Goal: Task Accomplishment & Management: Use online tool/utility

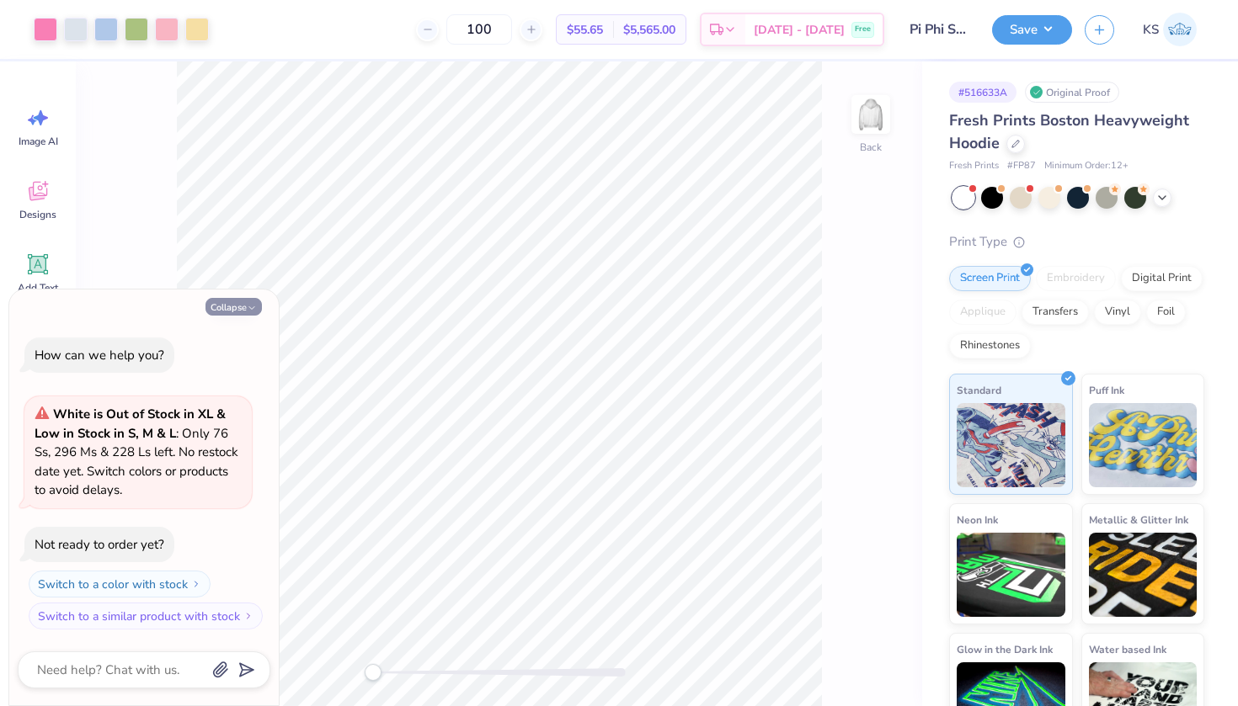
click at [226, 308] on button "Collapse" at bounding box center [233, 307] width 56 height 18
type textarea "x"
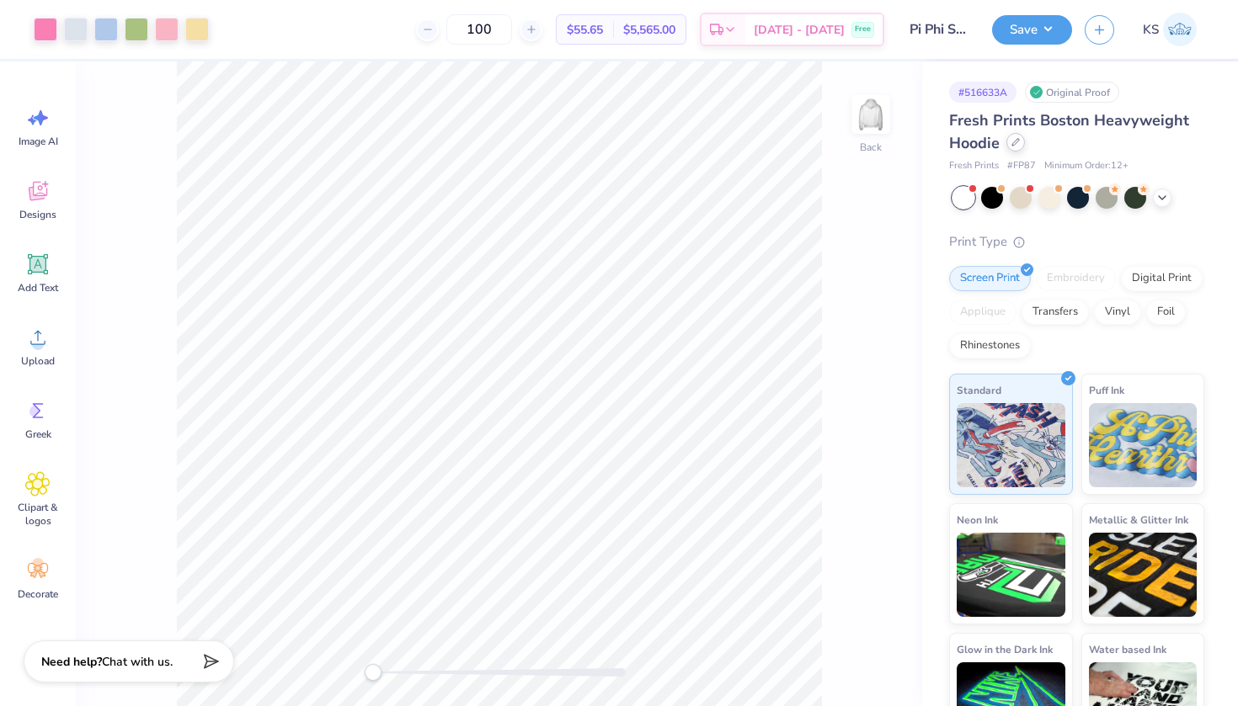
click at [1018, 141] on icon at bounding box center [1015, 142] width 7 height 7
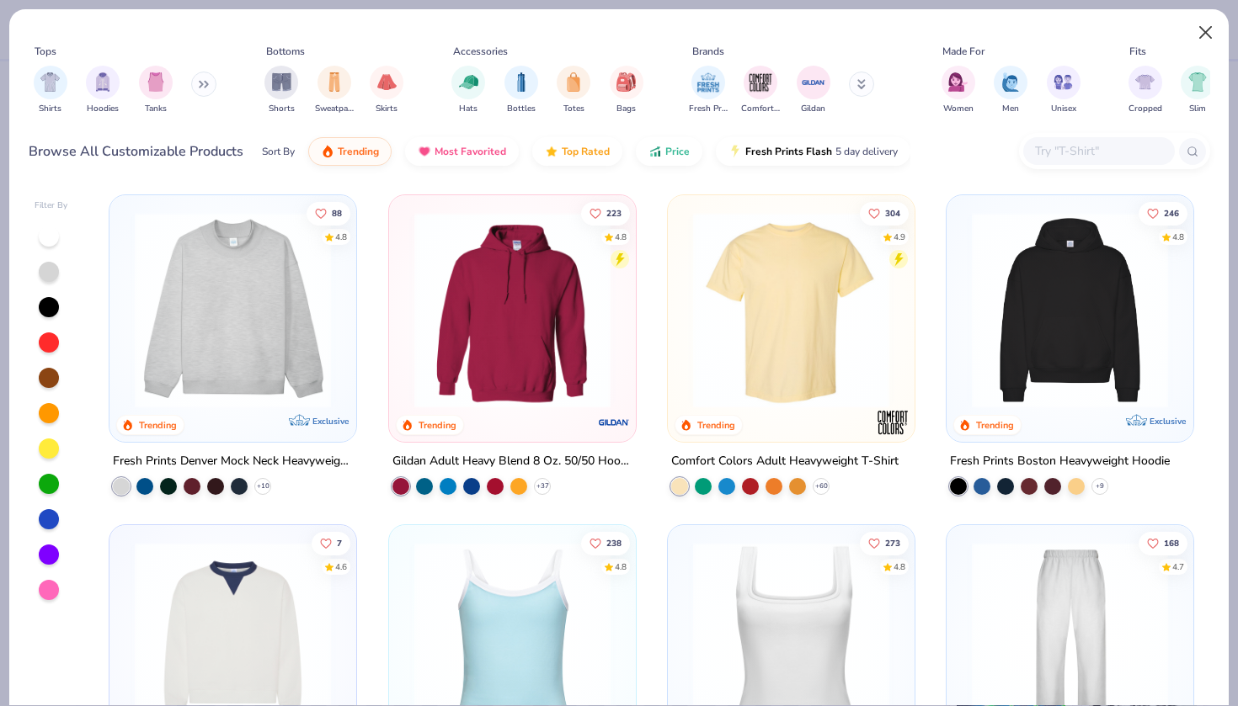
click at [1205, 35] on button "Close" at bounding box center [1206, 33] width 32 height 32
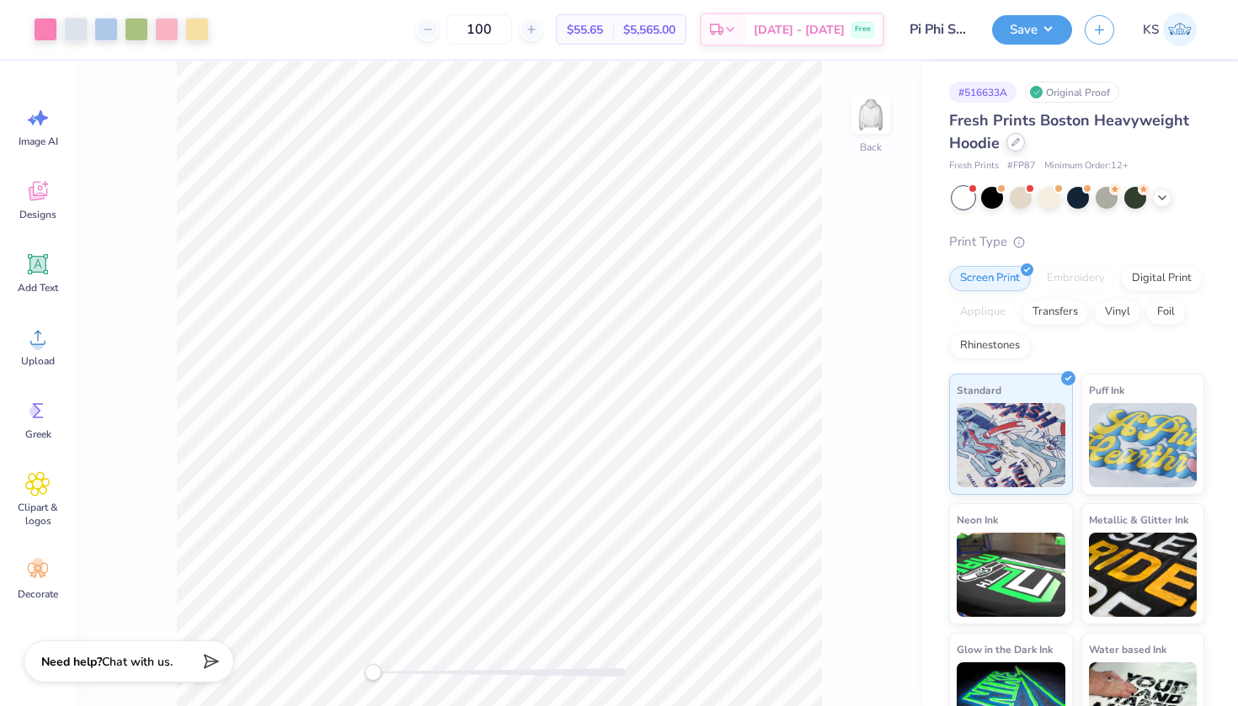
click at [1015, 146] on div at bounding box center [1015, 142] width 19 height 19
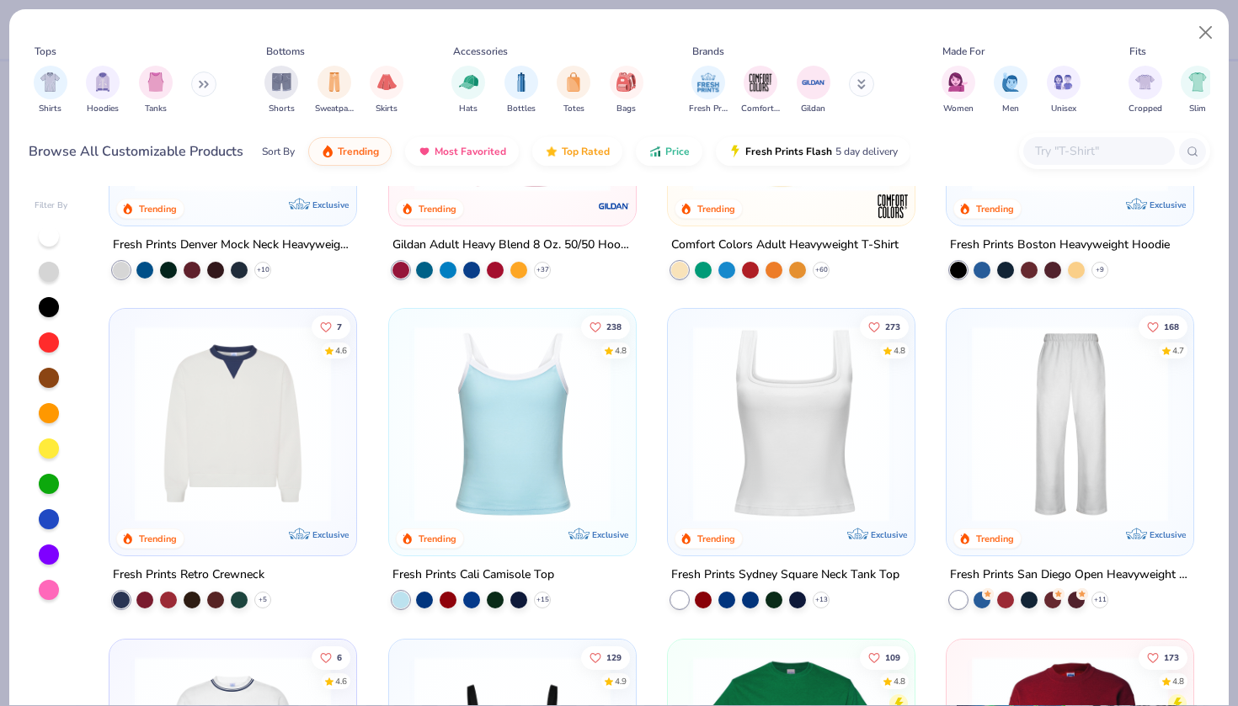
scroll to position [168, 0]
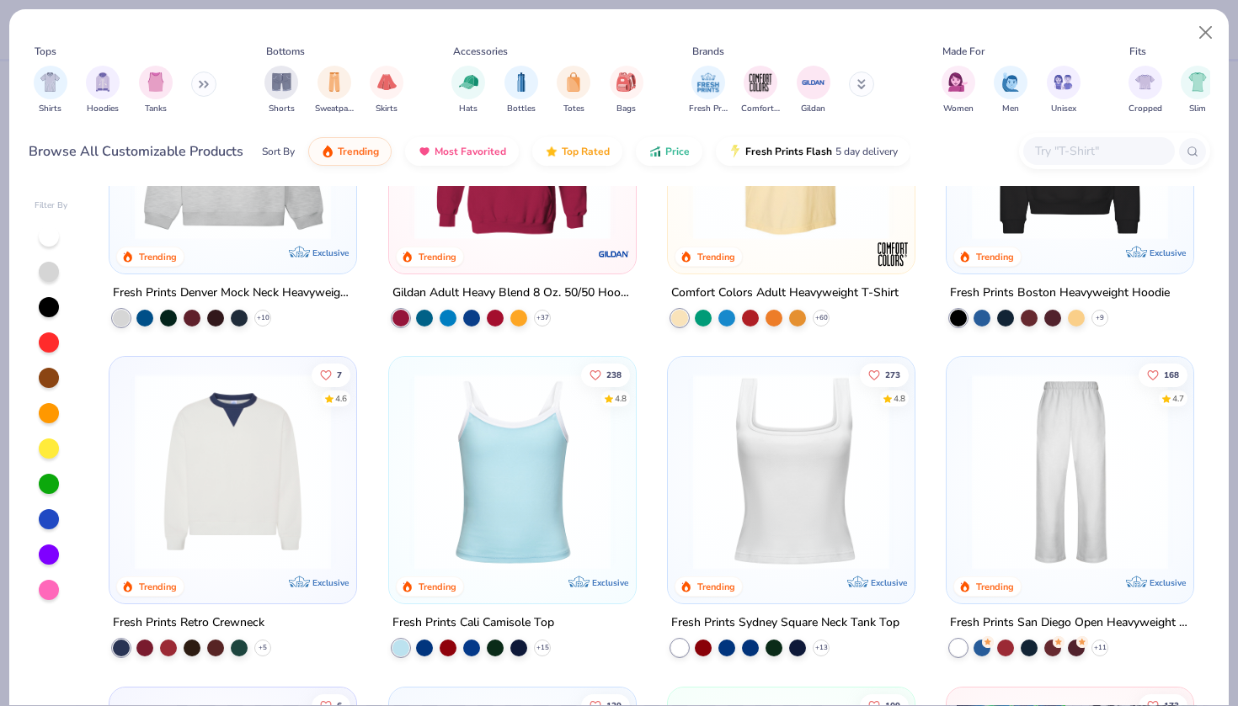
click at [466, 418] on img at bounding box center [512, 472] width 213 height 196
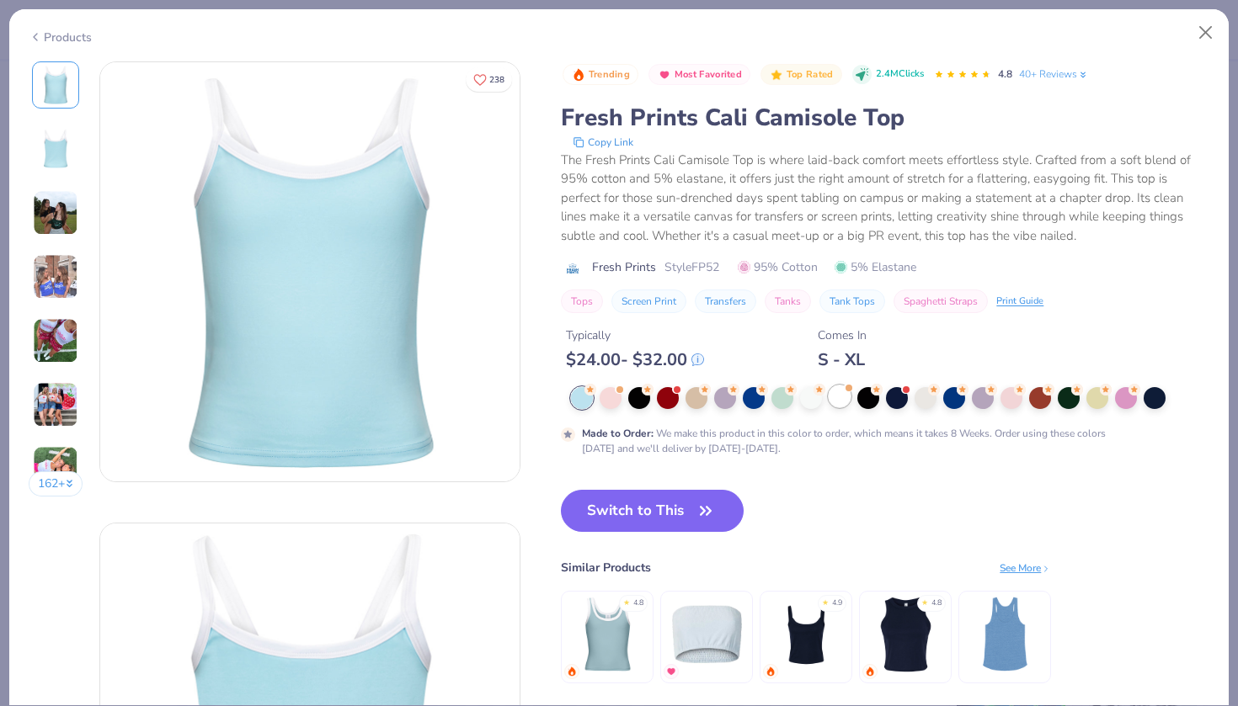
click at [844, 405] on div at bounding box center [839, 397] width 22 height 22
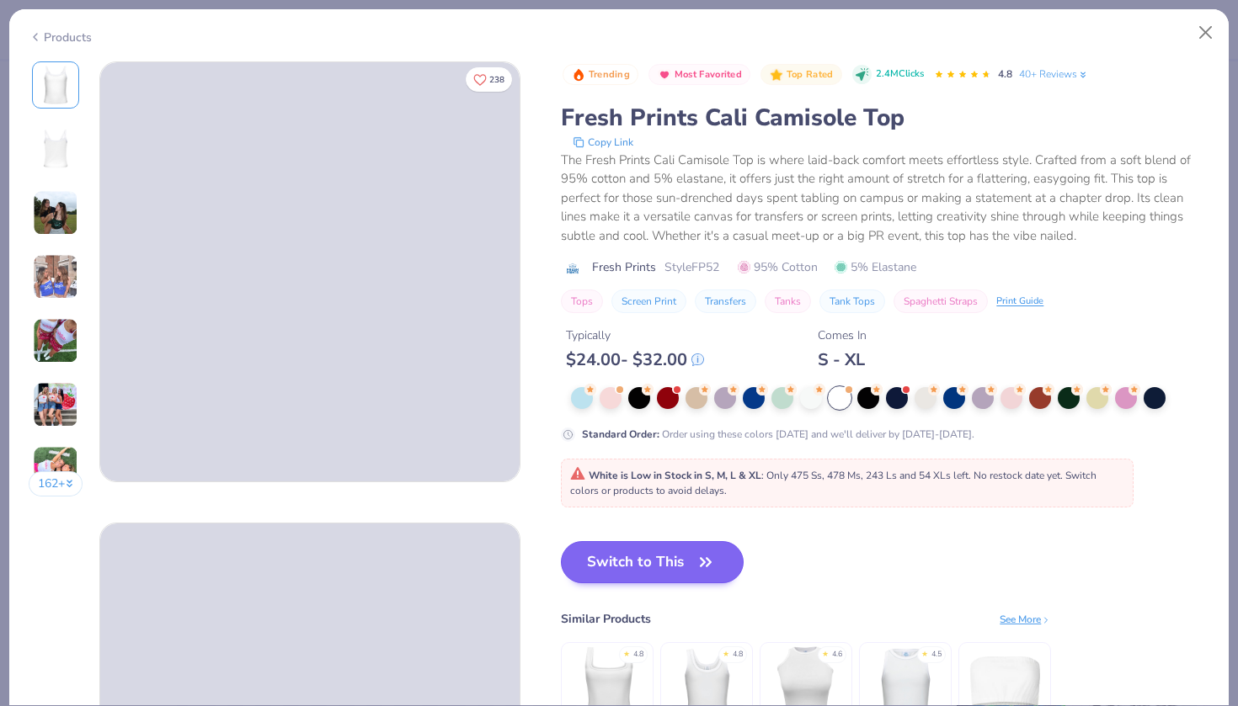
click at [667, 550] on button "Switch to This" at bounding box center [652, 562] width 183 height 42
click at [618, 568] on button "Switch to This" at bounding box center [652, 562] width 183 height 42
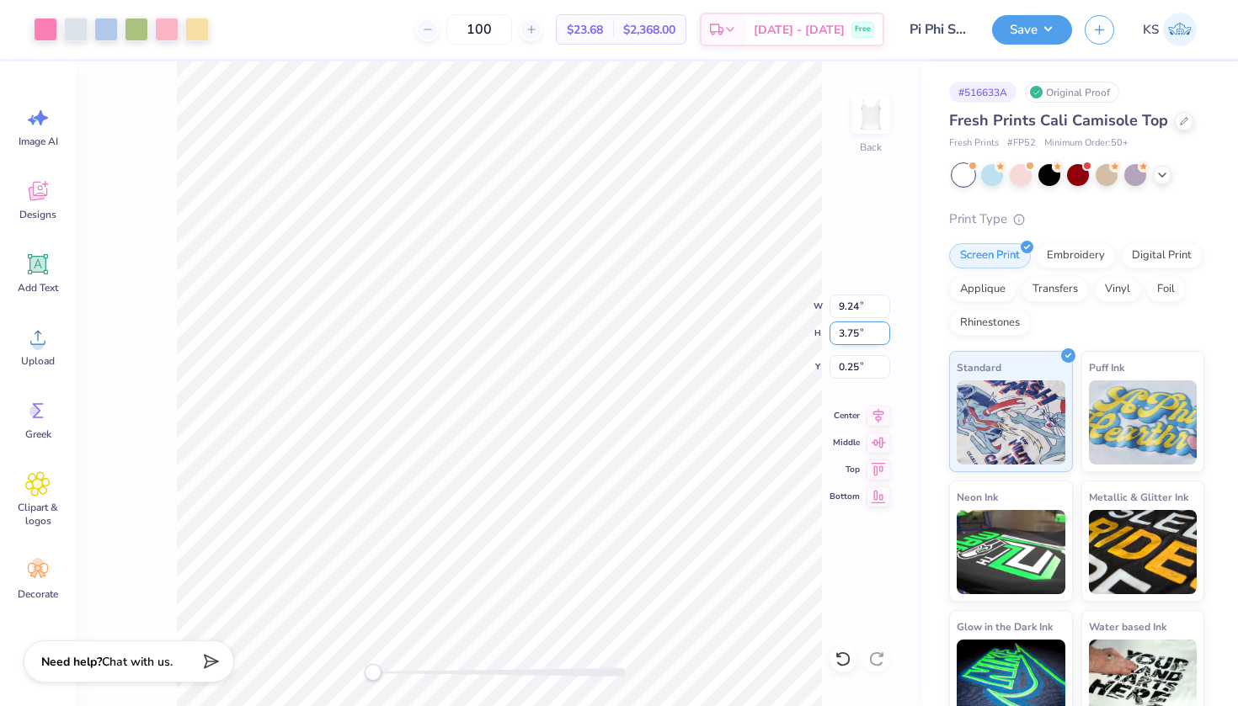
click at [733, 317] on div "Back W 9.24 9.24 " H 3.75 3.75 " Y 0.25 0.25 " Center Middle Top Bottom" at bounding box center [499, 383] width 846 height 645
click at [54, 204] on div "Designs" at bounding box center [38, 199] width 61 height 63
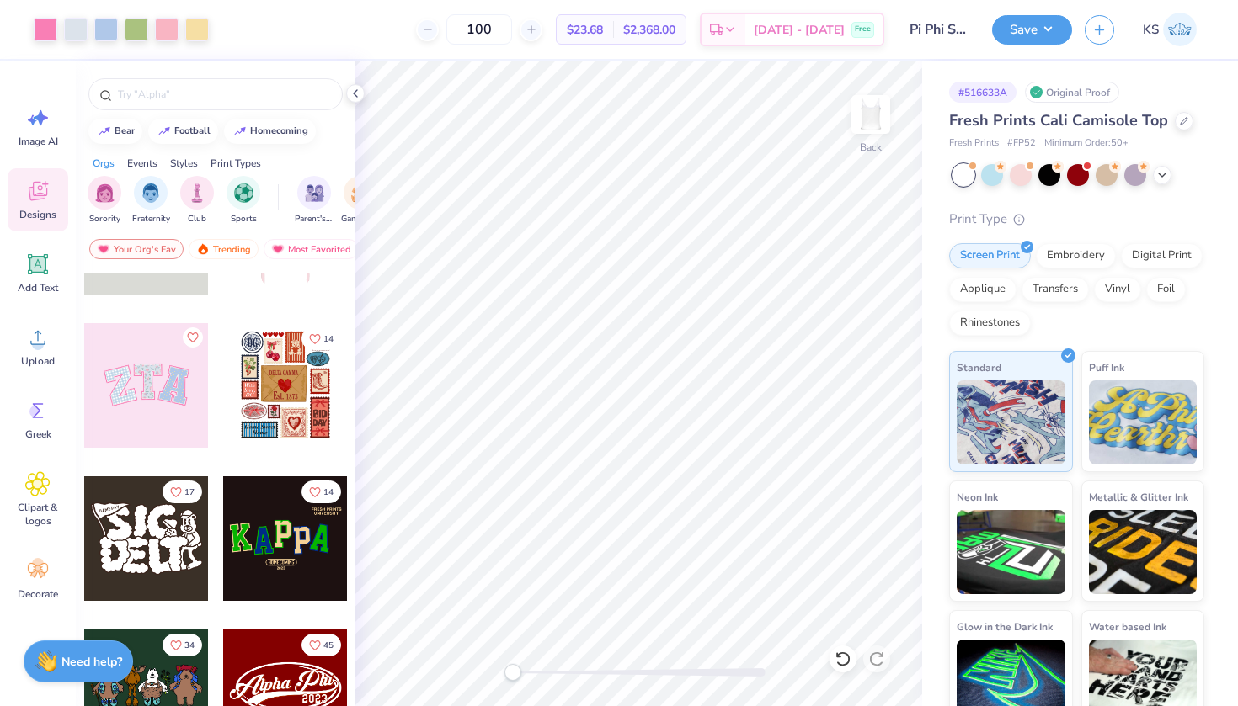
scroll to position [358, 0]
